Goal: Task Accomplishment & Management: Complete application form

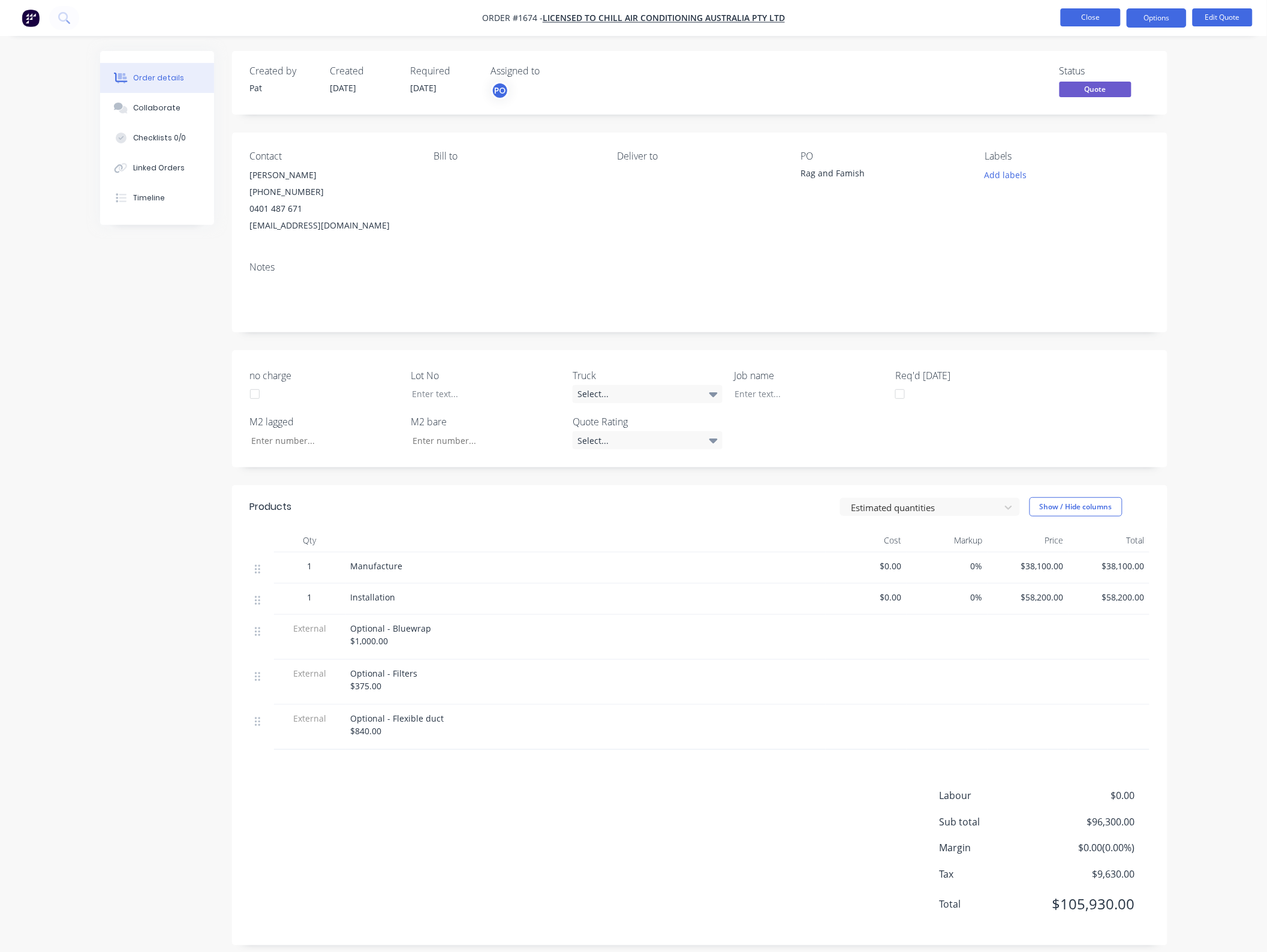
click at [1089, 13] on button "Close" at bounding box center [1090, 18] width 60 height 18
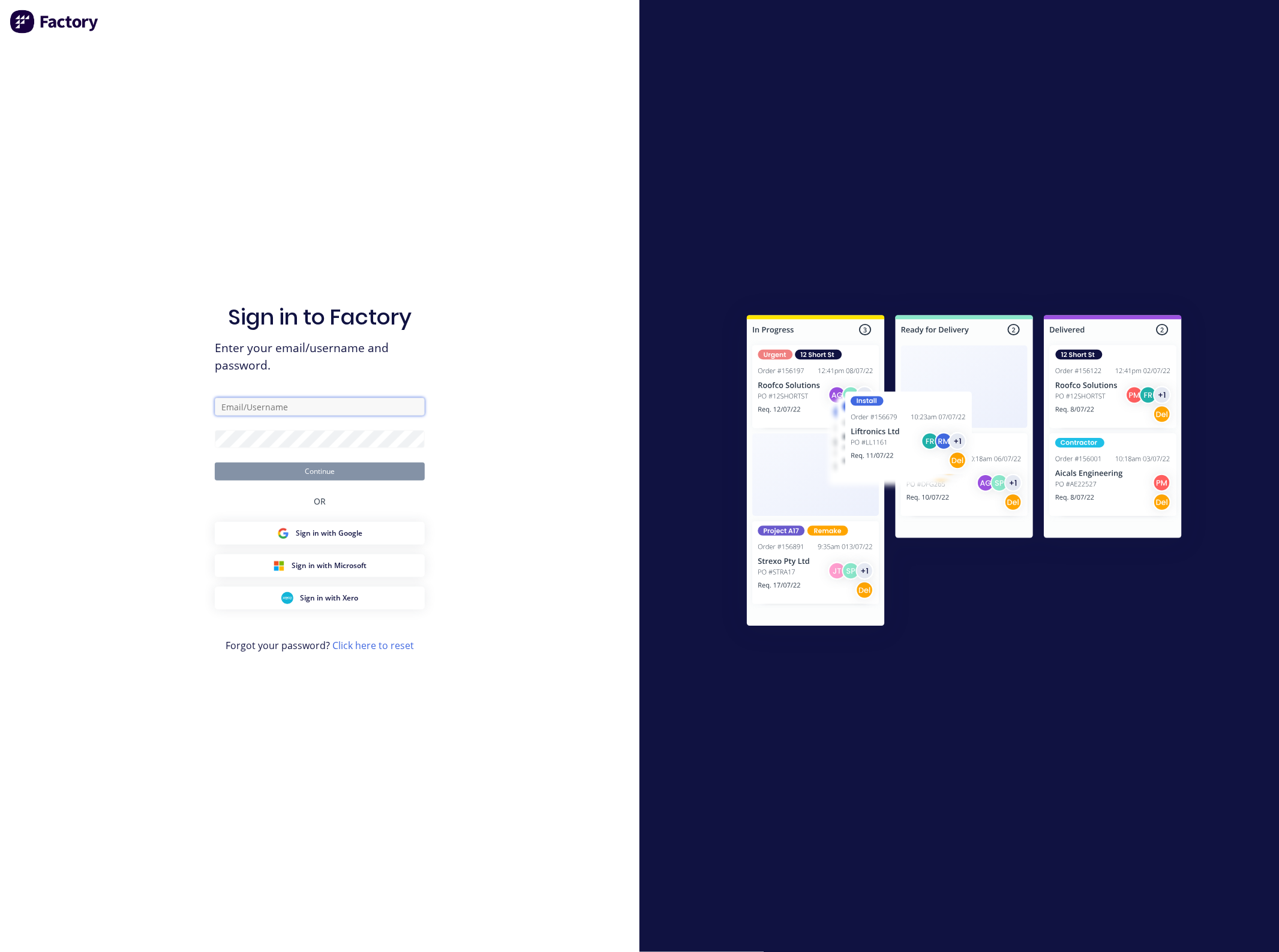
click at [298, 415] on input "text" at bounding box center [320, 407] width 210 height 18
type input "[EMAIL_ADDRESS][DOMAIN_NAME]"
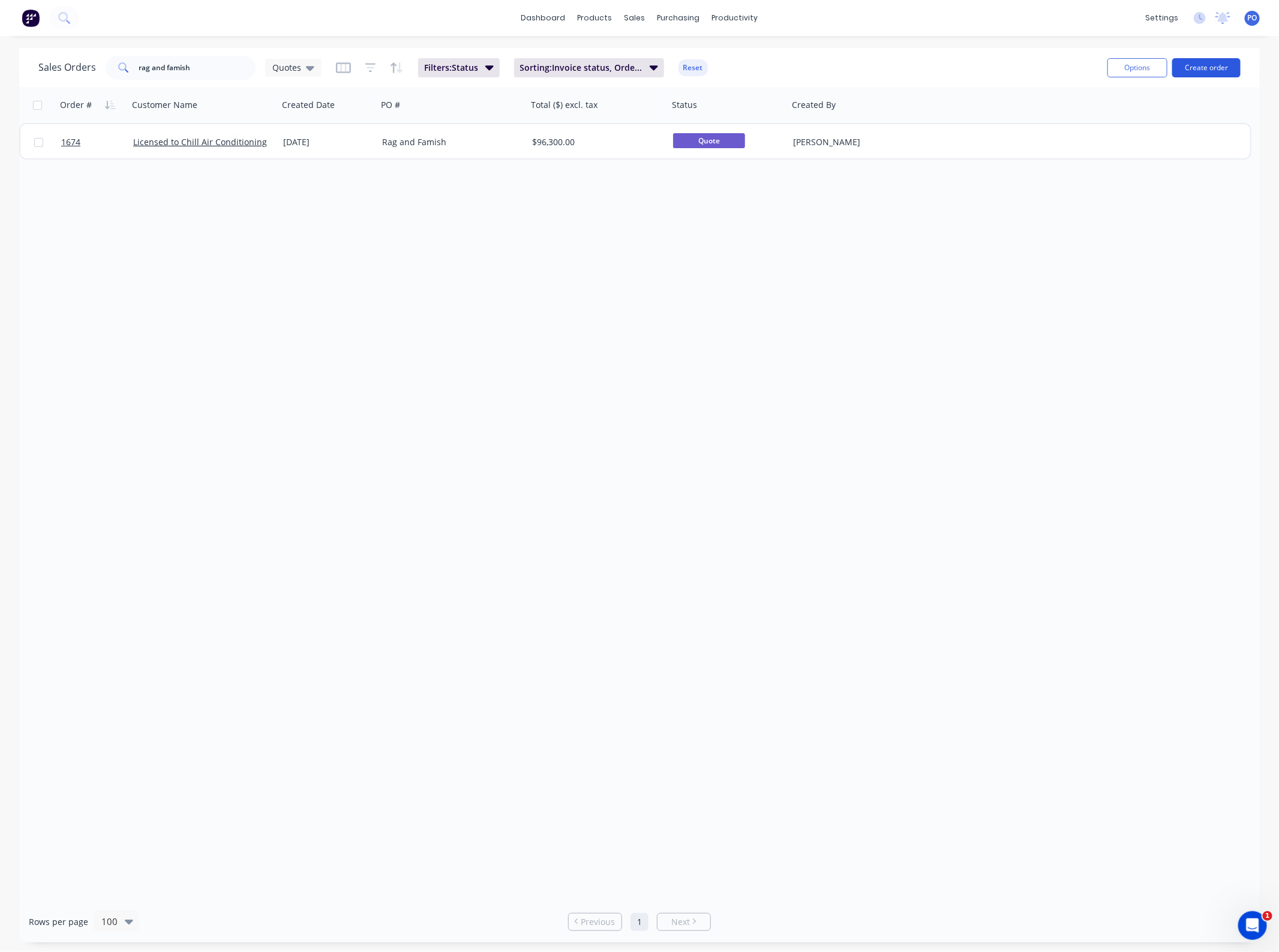
click at [1229, 66] on button "Create order" at bounding box center [1207, 67] width 69 height 19
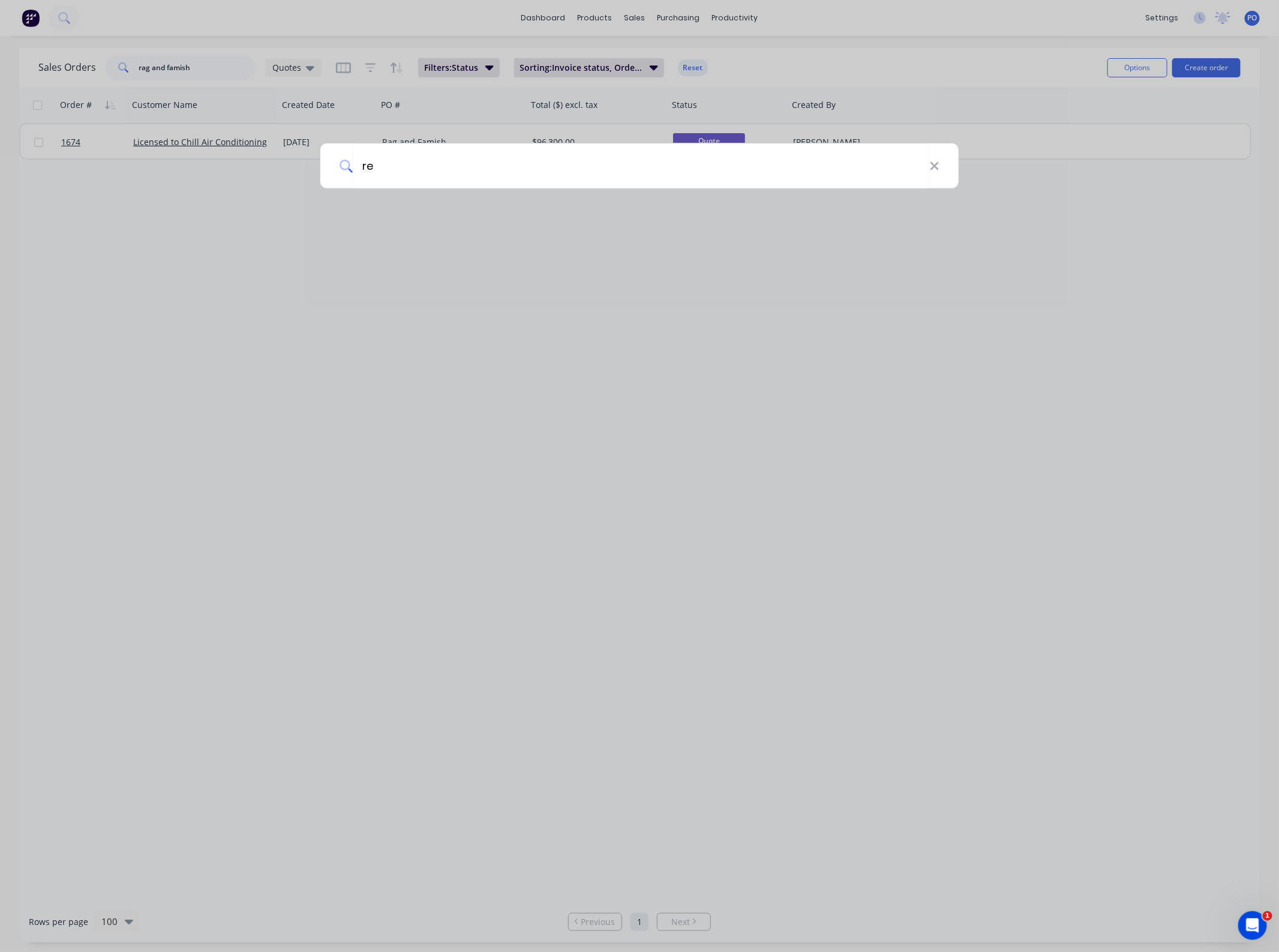
type input "r"
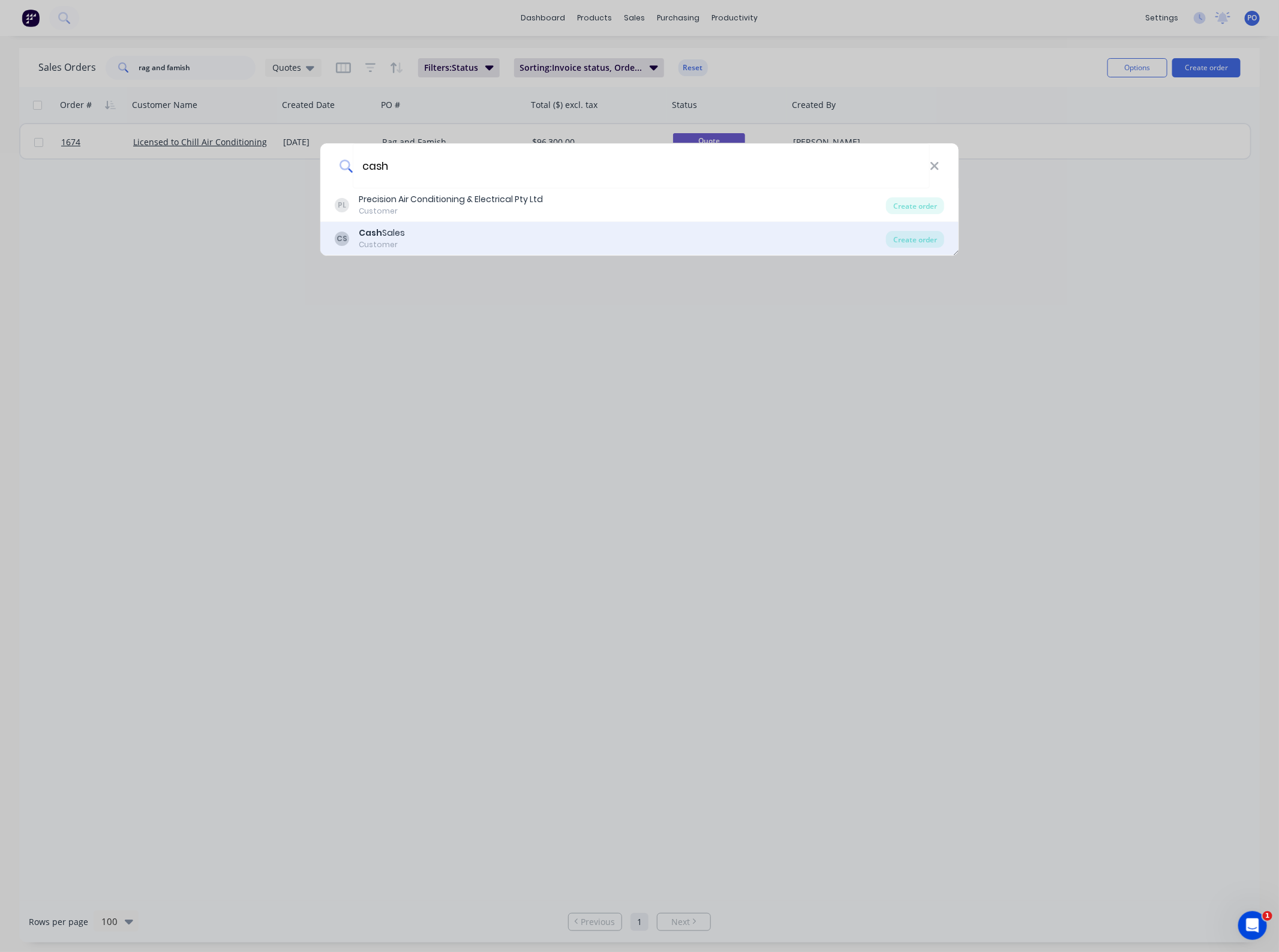
type input "cash"
click at [925, 251] on div "CS Cash Sales Customer Create order" at bounding box center [640, 238] width 638 height 34
click at [909, 238] on div "Create order" at bounding box center [915, 239] width 58 height 17
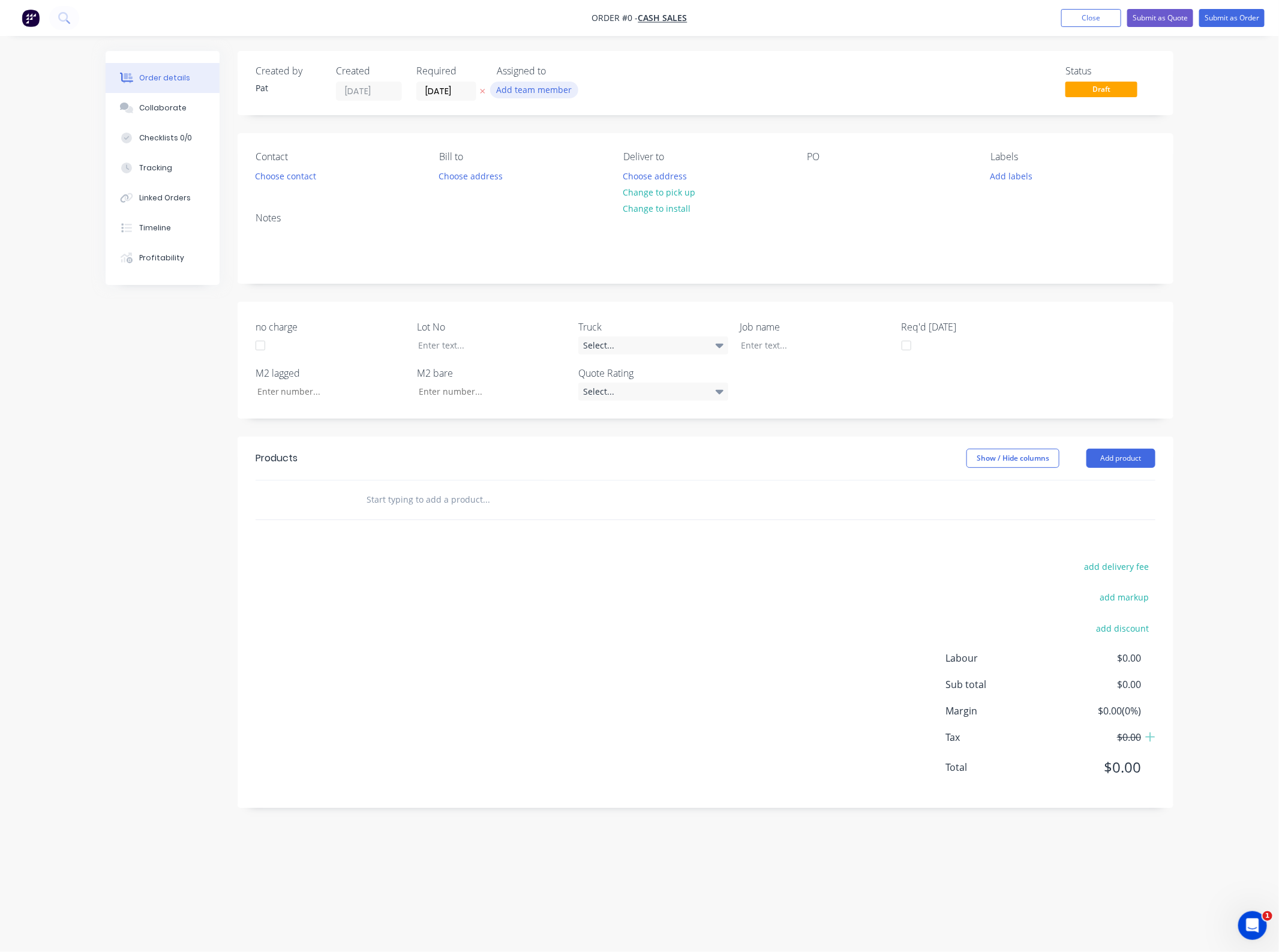
click at [534, 94] on button "Add team member" at bounding box center [534, 89] width 88 height 16
click at [549, 154] on div "[PERSON_NAME] (You)" at bounding box center [594, 157] width 120 height 13
click at [303, 178] on div "Order details Collaborate Checklists 0/0 Tracking Linked Orders Timeline Profit…" at bounding box center [639, 453] width 1092 height 804
click at [295, 178] on button "Choose contact" at bounding box center [286, 175] width 74 height 16
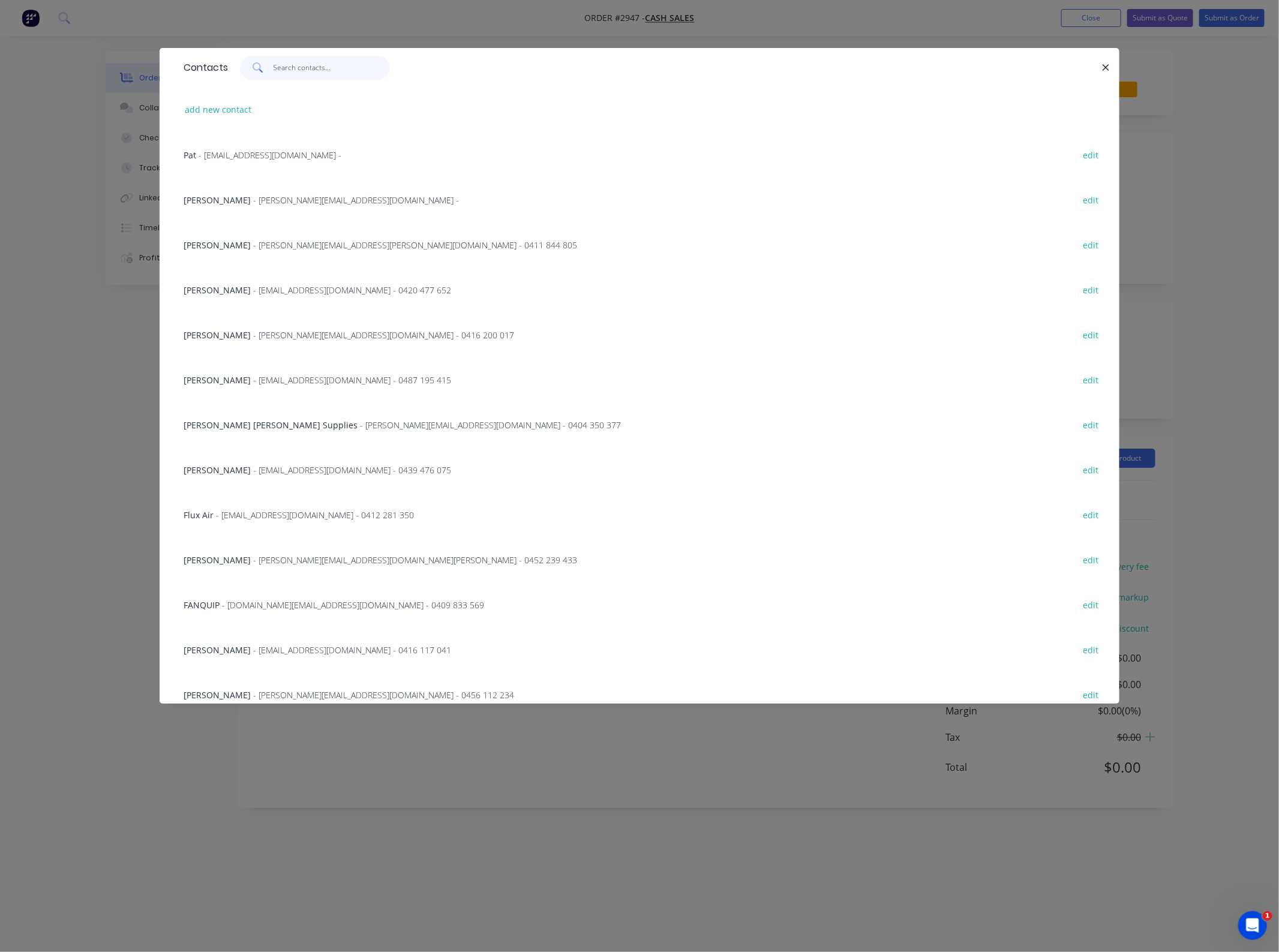
click at [305, 73] on input "text" at bounding box center [332, 68] width 117 height 24
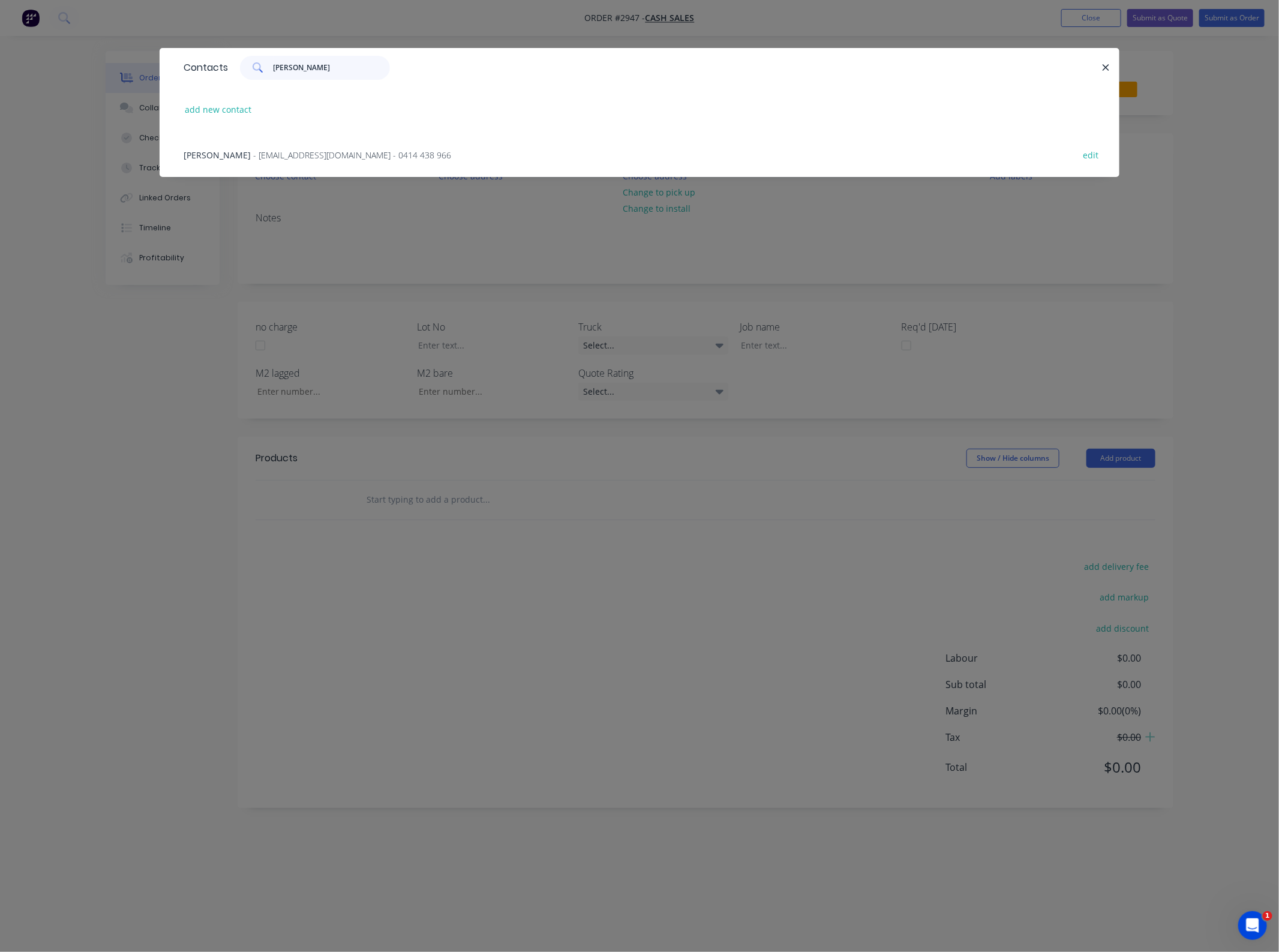
type input "[PERSON_NAME]"
click at [253, 157] on span "- [EMAIL_ADDRESS][DOMAIN_NAME] - 0414 438 966" at bounding box center [352, 155] width 198 height 11
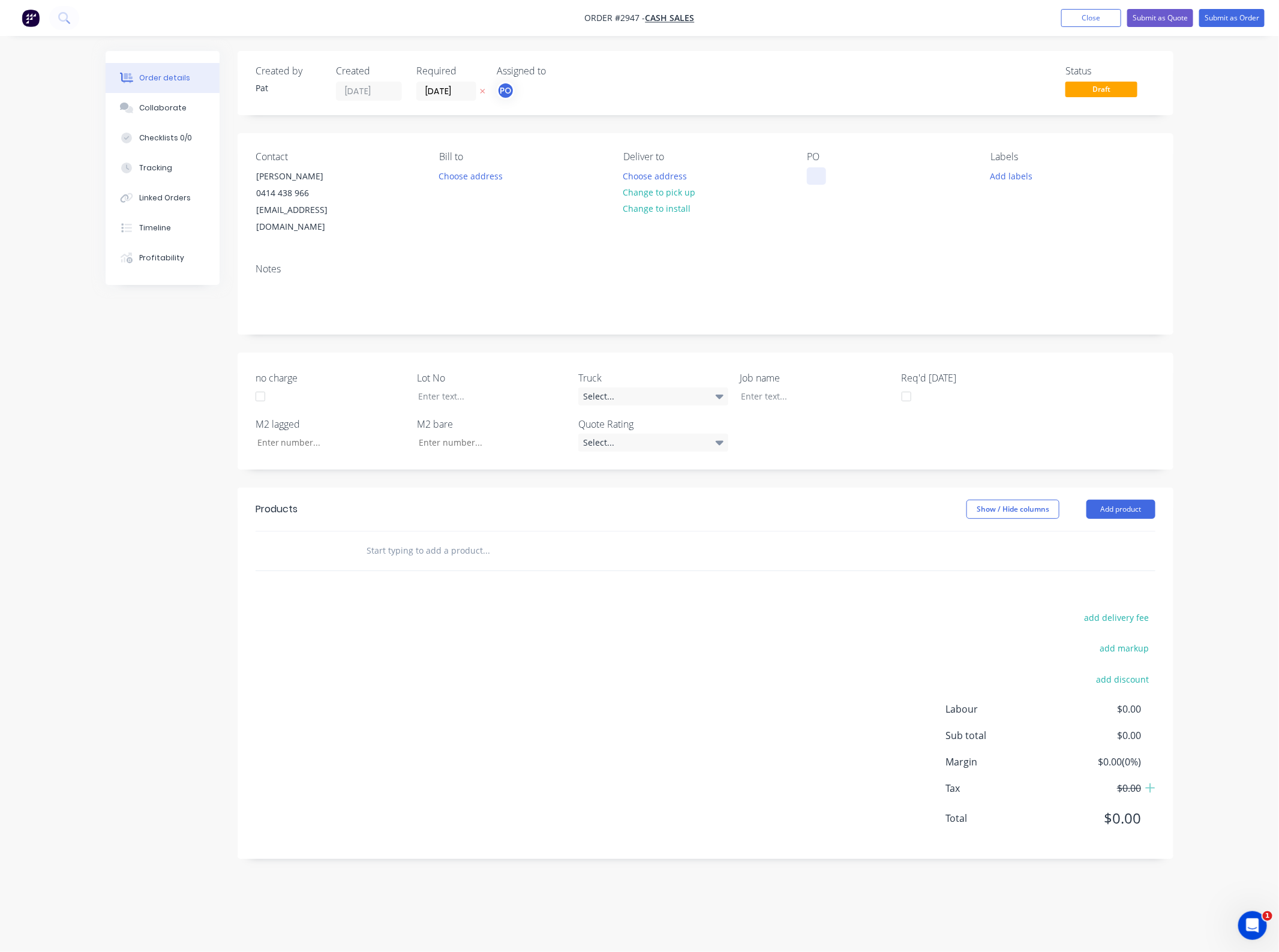
click at [808, 177] on div "Contact [PERSON_NAME] [PHONE_NUMBER] [EMAIL_ADDRESS][DOMAIN_NAME] Bill to Choos…" at bounding box center [705, 193] width 936 height 120
click at [817, 180] on div at bounding box center [816, 176] width 19 height 18
click at [813, 177] on div at bounding box center [816, 176] width 19 height 18
click at [865, 320] on div "Created by [PERSON_NAME] Created [DATE] Required [DATE] Assigned to PO Status D…" at bounding box center [705, 455] width 936 height 808
click at [1095, 500] on button "Add product" at bounding box center [1121, 509] width 69 height 19
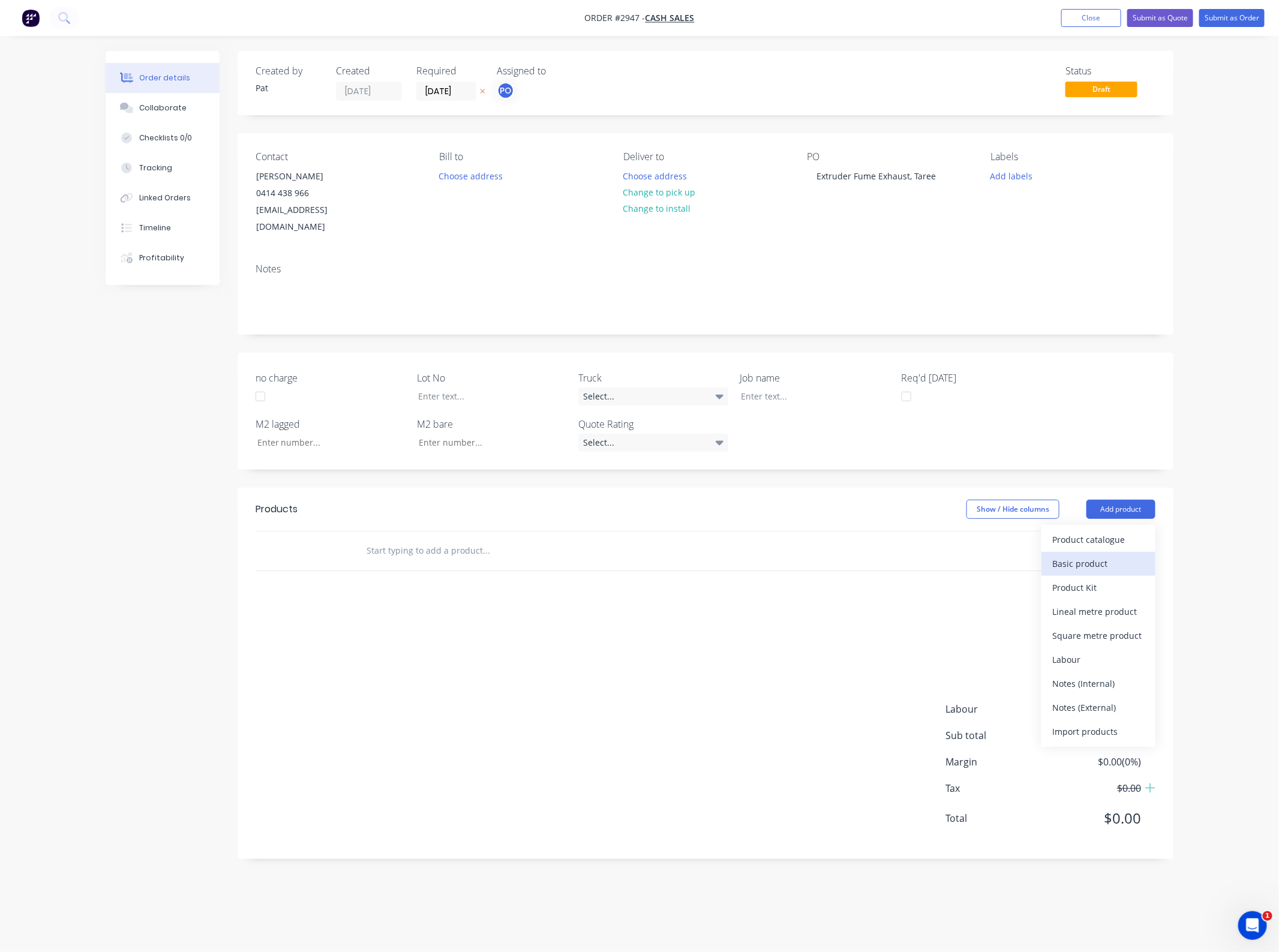
click at [1093, 554] on div "Basic product" at bounding box center [1098, 563] width 92 height 18
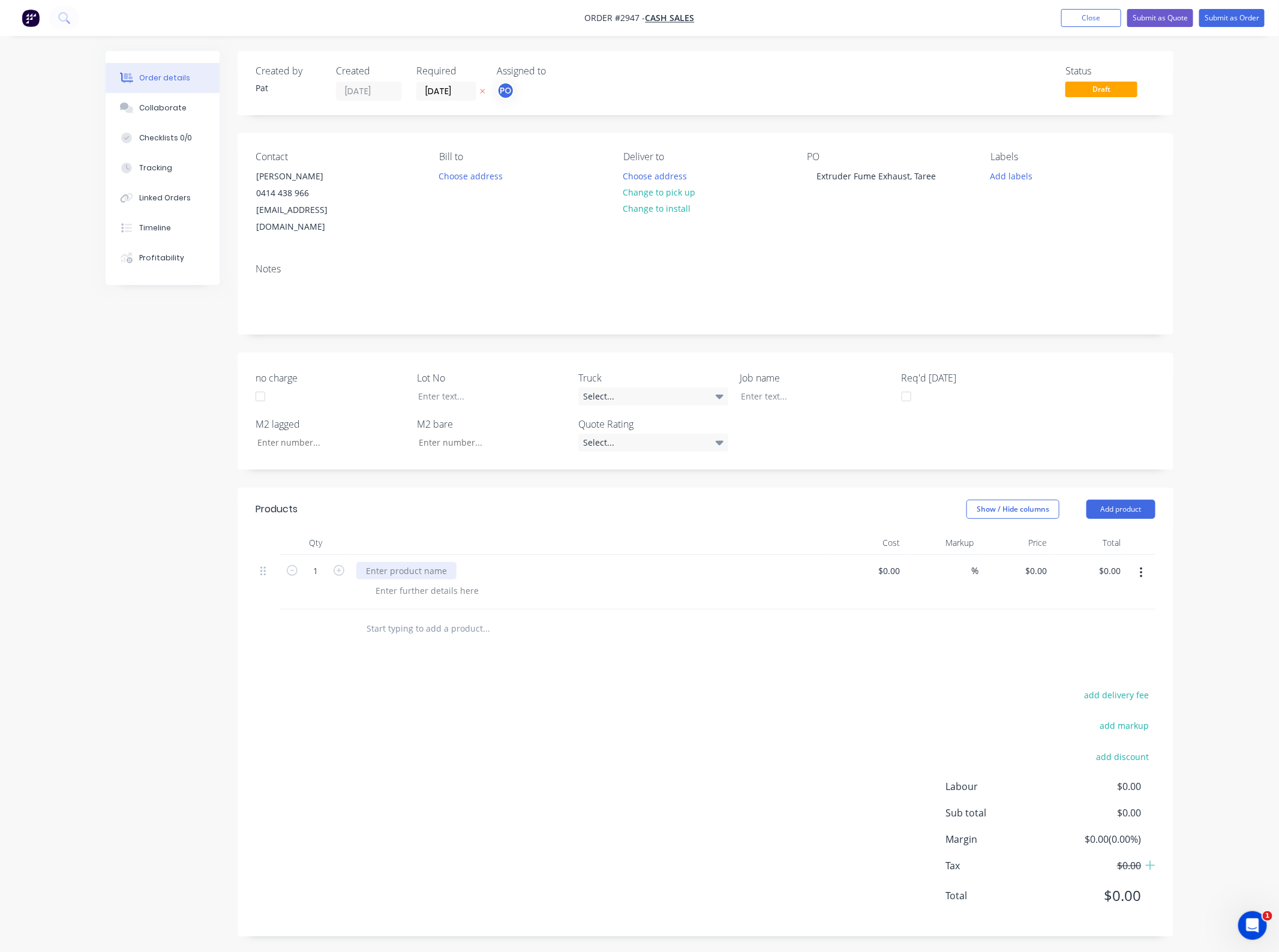
click at [427, 562] on div at bounding box center [407, 570] width 101 height 18
click at [394, 562] on div "Manufature" at bounding box center [390, 570] width 67 height 18
click at [597, 663] on div "Products Show / Hide columns Add product Qty Cost Markup Price Total 1 Manufact…" at bounding box center [705, 711] width 936 height 449
click at [1118, 562] on input "0.00" at bounding box center [1111, 570] width 27 height 18
type input "5000"
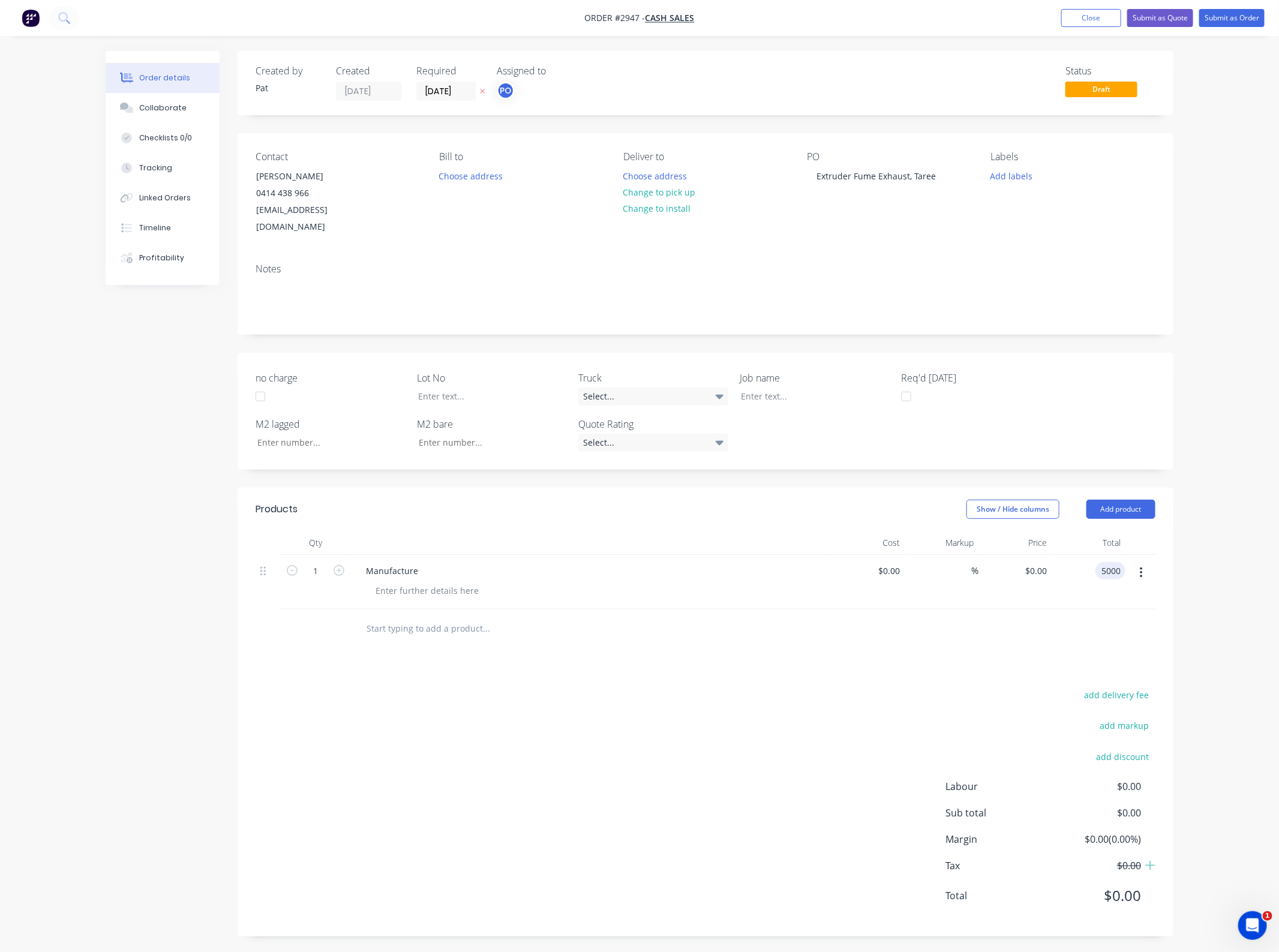
type input "$5,000.00"
click at [795, 698] on div "add delivery fee add markup add discount Labour $0.00 Sub total $0.00 Margin $0…" at bounding box center [705, 803] width 900 height 232
click at [1224, 21] on button "Submit as Order" at bounding box center [1232, 18] width 66 height 18
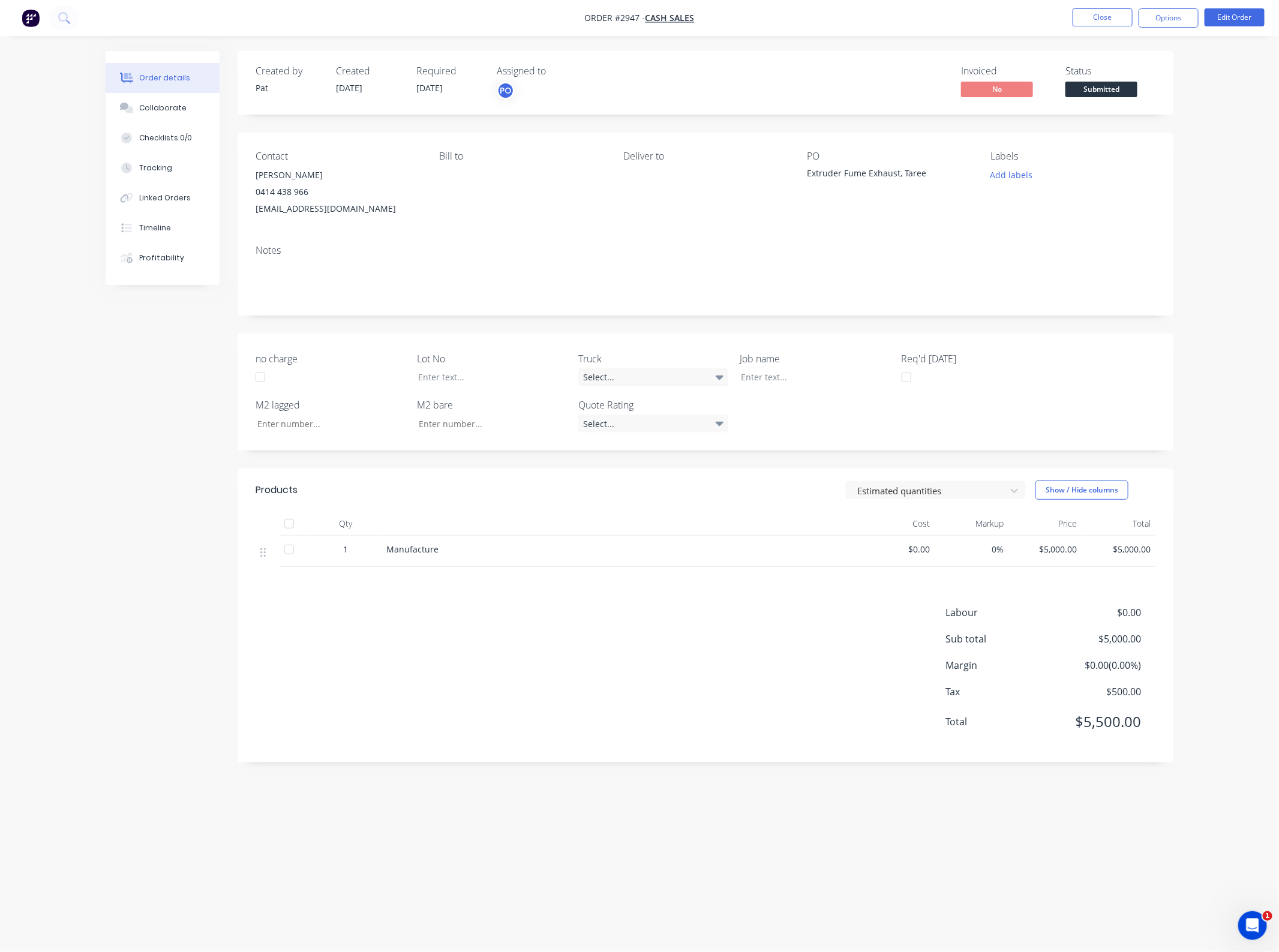
click at [1210, 189] on div "Order details Collaborate Checklists 0/0 Tracking Linked Orders Timeline Profit…" at bounding box center [639, 476] width 1279 height 952
